Goal: Use online tool/utility: Use online tool/utility

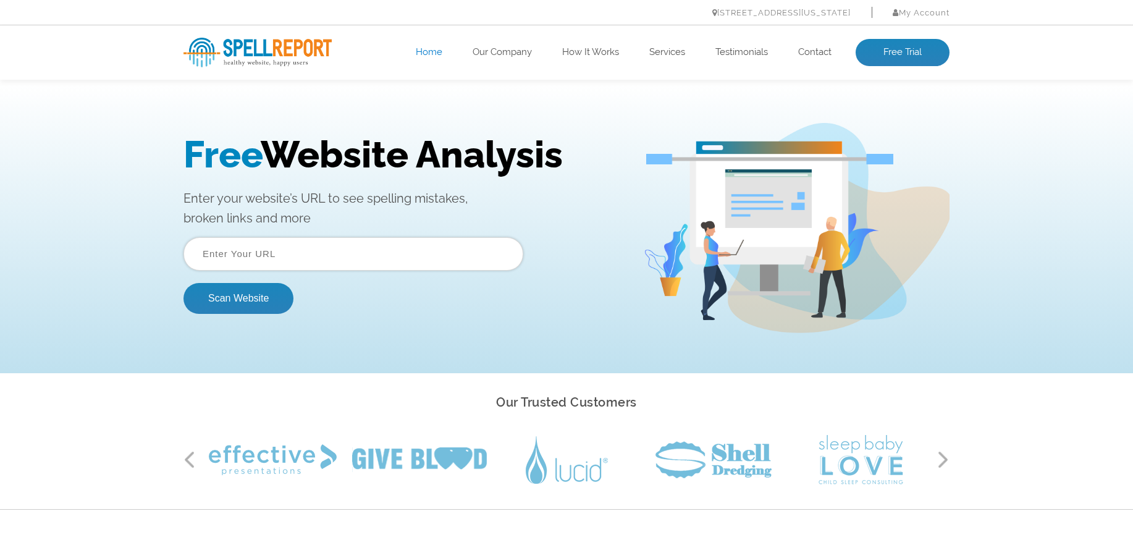
click at [359, 255] on input "text" at bounding box center [354, 253] width 340 height 33
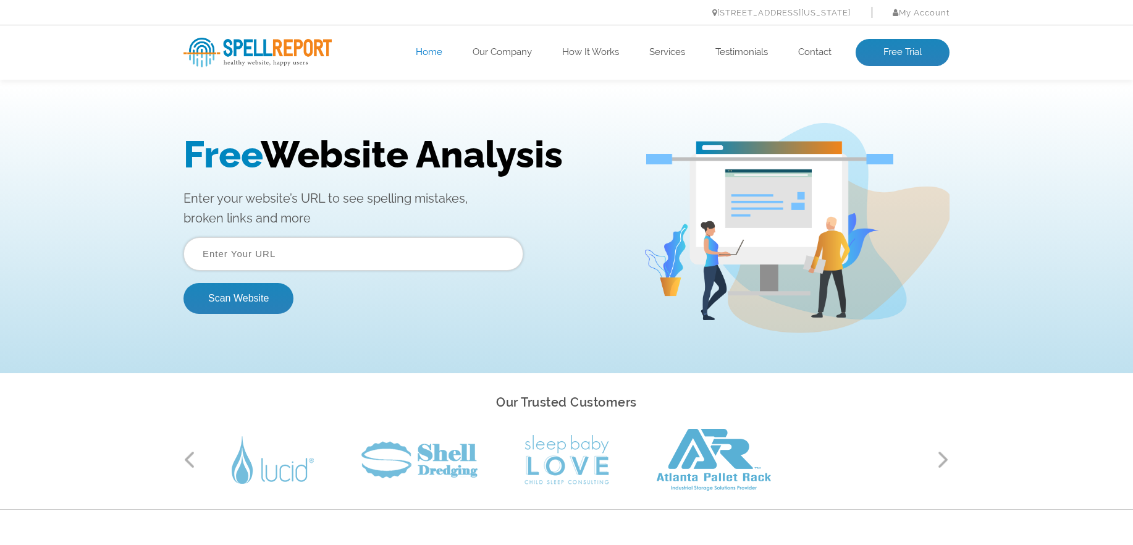
click at [300, 256] on input "text" at bounding box center [354, 253] width 340 height 33
paste input "[URL][DOMAIN_NAME]"
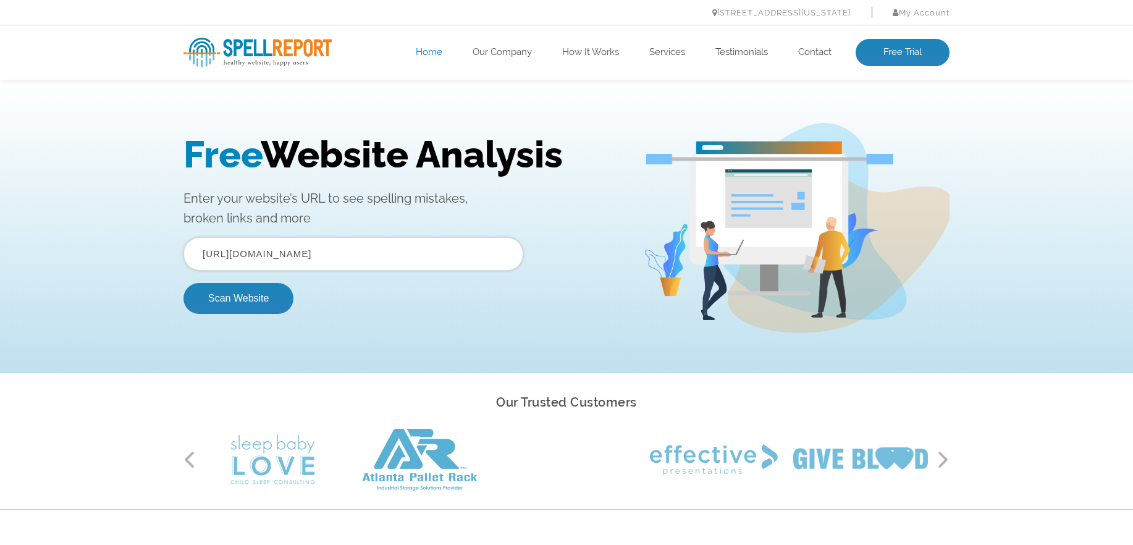
click at [329, 253] on input "[URL][DOMAIN_NAME]" at bounding box center [354, 253] width 340 height 33
drag, startPoint x: 389, startPoint y: 255, endPoint x: 182, endPoint y: 255, distance: 206.4
click at [182, 255] on div "Free Website Analysis Enter your website’s URL to see spelling mistakes, broken…" at bounding box center [566, 228] width 785 height 210
paste input "[DOMAIN_NAME][URL]"
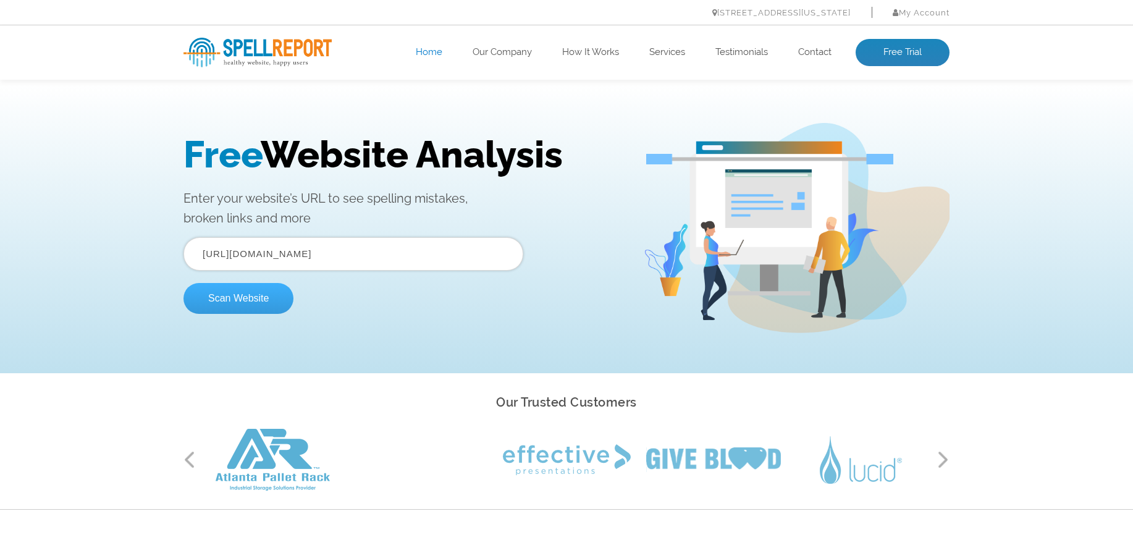
type input "[URL][DOMAIN_NAME]"
click at [268, 303] on button "Scan Website" at bounding box center [239, 298] width 110 height 31
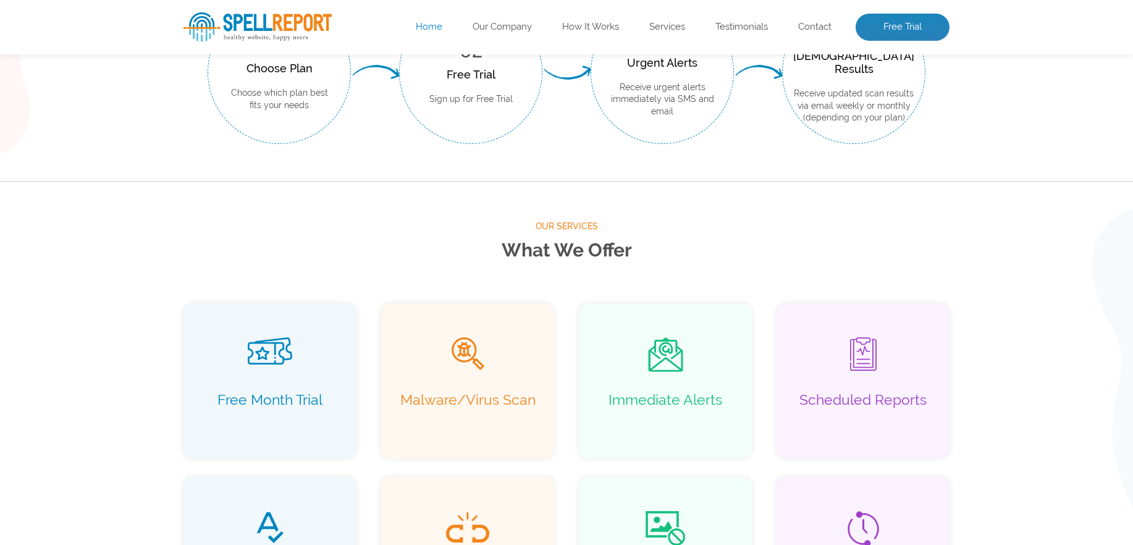
scroll to position [768, 0]
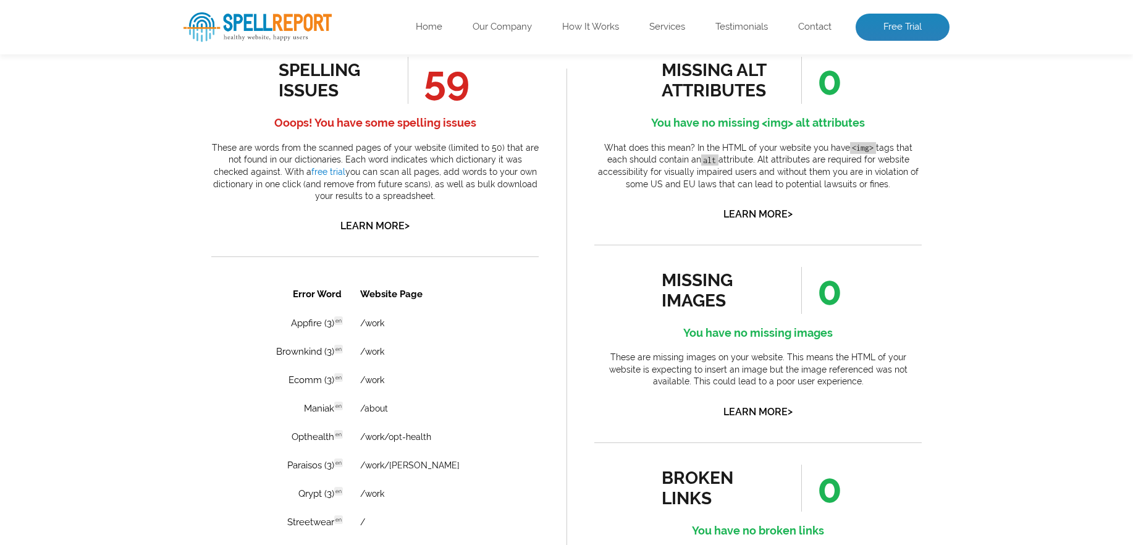
scroll to position [725, 0]
